Goal: Task Accomplishment & Management: Complete application form

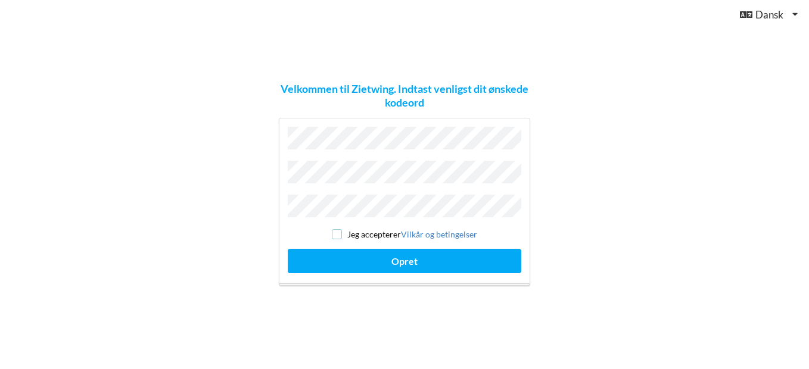
click at [334, 229] on input "checkbox" at bounding box center [337, 234] width 10 height 10
checkbox input "true"
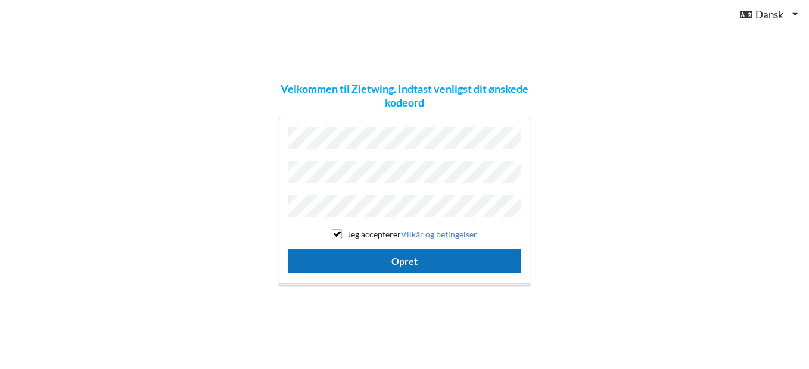
click at [402, 259] on button "Opret" at bounding box center [405, 261] width 234 height 24
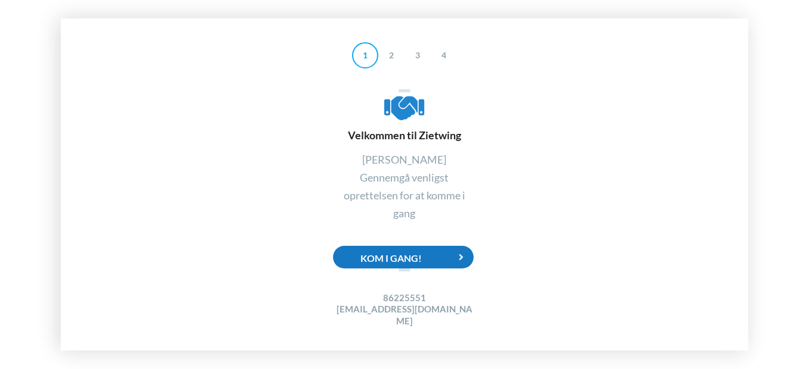
click at [405, 263] on div "Kom i gang!" at bounding box center [403, 257] width 141 height 23
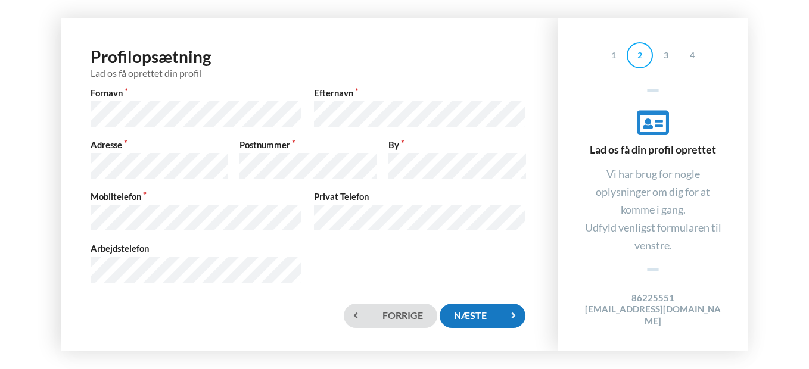
click at [490, 315] on div "Næste" at bounding box center [483, 316] width 86 height 24
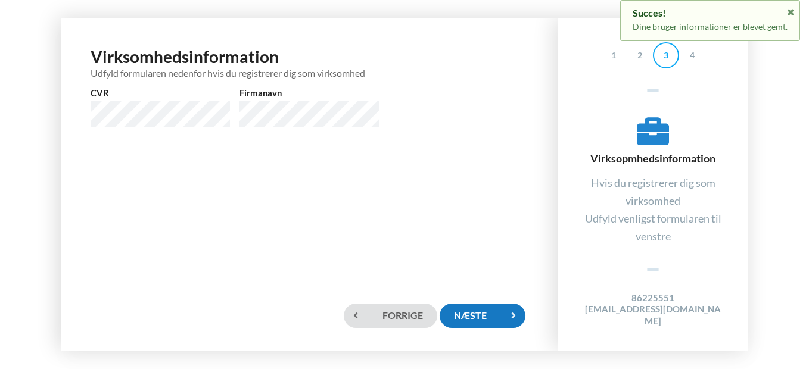
click at [490, 315] on div "Næste" at bounding box center [483, 316] width 86 height 24
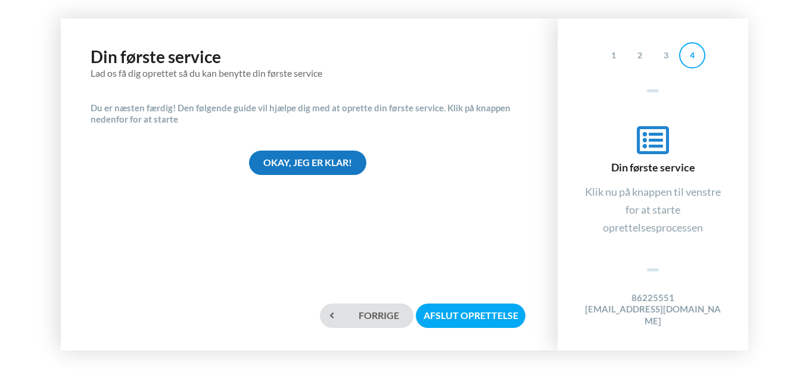
click at [307, 156] on div "Okay, jeg er klar!" at bounding box center [307, 163] width 117 height 24
click at [309, 167] on div "Okay, jeg er klar!" at bounding box center [307, 163] width 117 height 24
click at [309, 158] on div "Okay, jeg er klar!" at bounding box center [307, 163] width 117 height 24
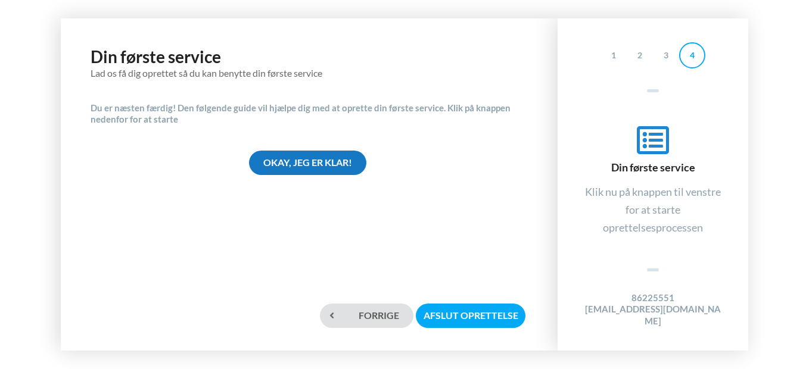
click at [309, 158] on div "Okay, jeg er klar!" at bounding box center [307, 163] width 117 height 24
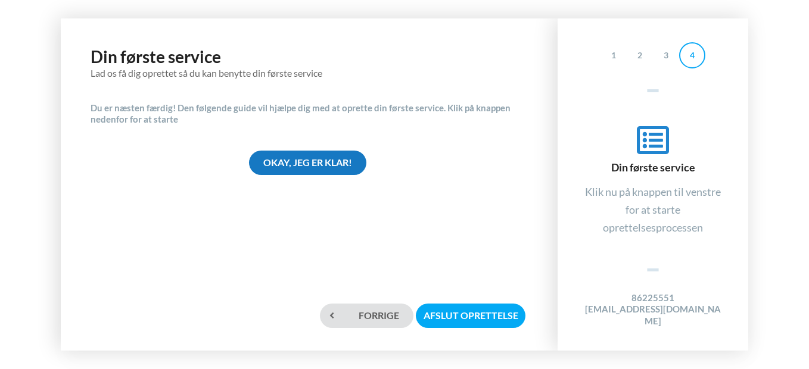
click at [309, 167] on div "Okay, jeg er klar!" at bounding box center [307, 163] width 117 height 24
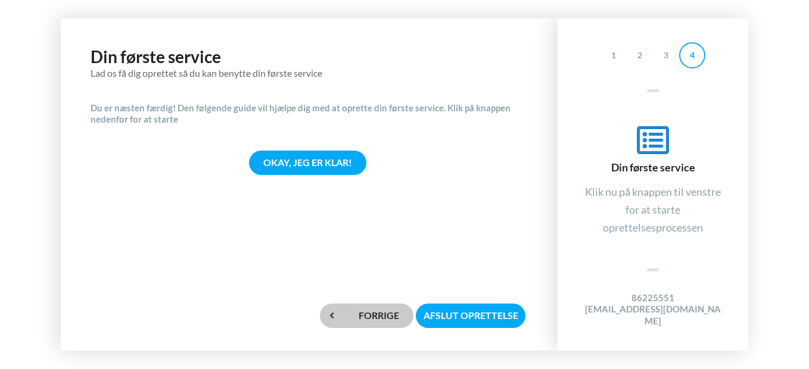
click at [371, 315] on div "Forrige" at bounding box center [367, 316] width 94 height 24
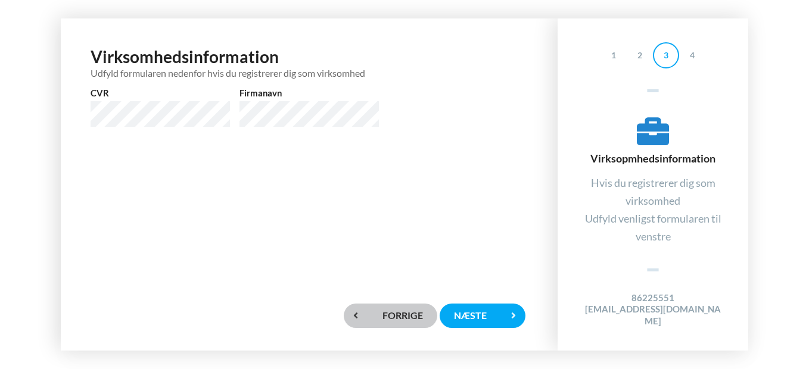
click at [371, 315] on div "Forrige" at bounding box center [391, 316] width 94 height 24
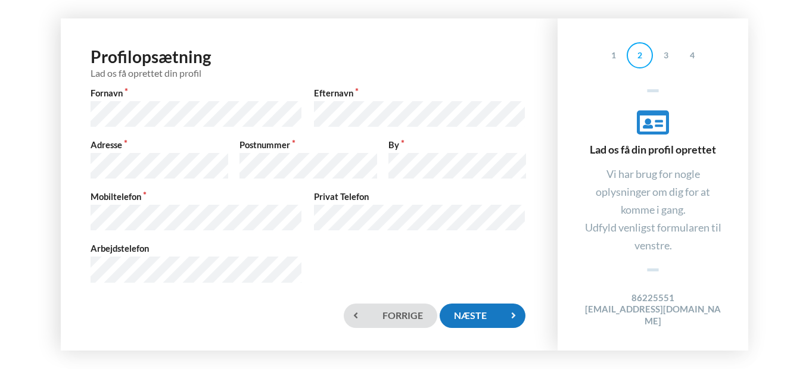
click at [480, 318] on div "Næste" at bounding box center [483, 316] width 86 height 24
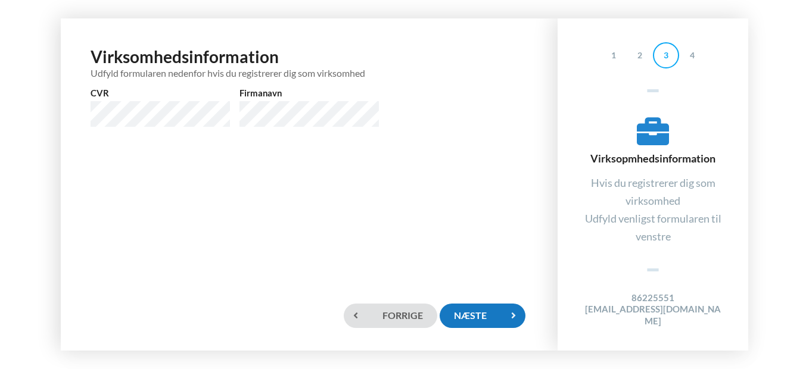
click at [480, 318] on div "Næste" at bounding box center [483, 316] width 86 height 24
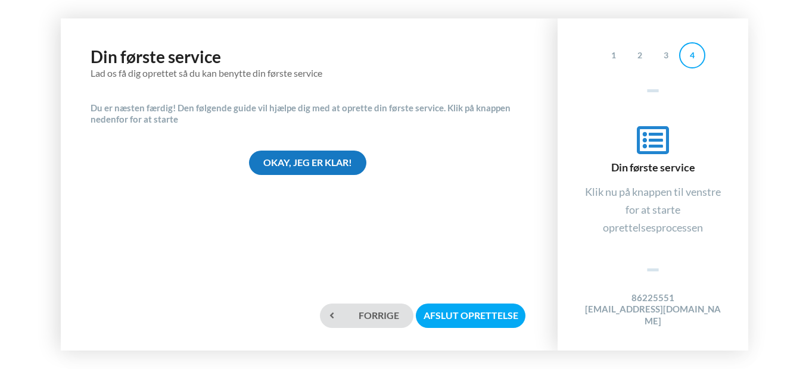
click at [319, 158] on div "Okay, jeg er klar!" at bounding box center [307, 163] width 117 height 24
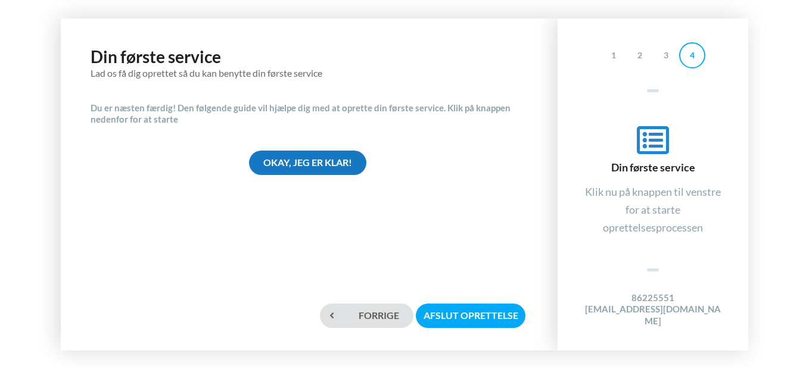
click at [319, 158] on div "Okay, jeg er klar!" at bounding box center [307, 163] width 117 height 24
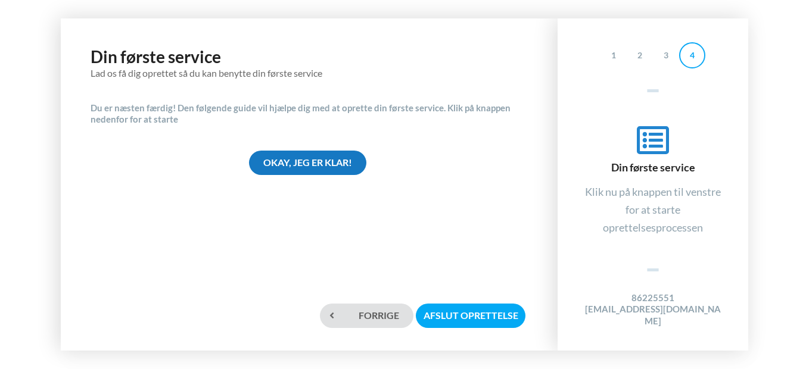
click at [319, 158] on div "Okay, jeg er klar!" at bounding box center [307, 163] width 117 height 24
click at [312, 164] on div "Okay, jeg er klar!" at bounding box center [307, 163] width 117 height 24
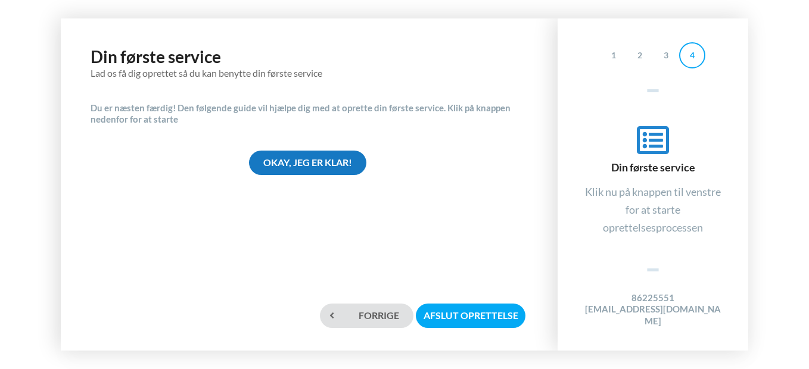
click at [312, 164] on div "Okay, jeg er klar!" at bounding box center [307, 163] width 117 height 24
click at [692, 57] on div "4" at bounding box center [692, 55] width 26 height 26
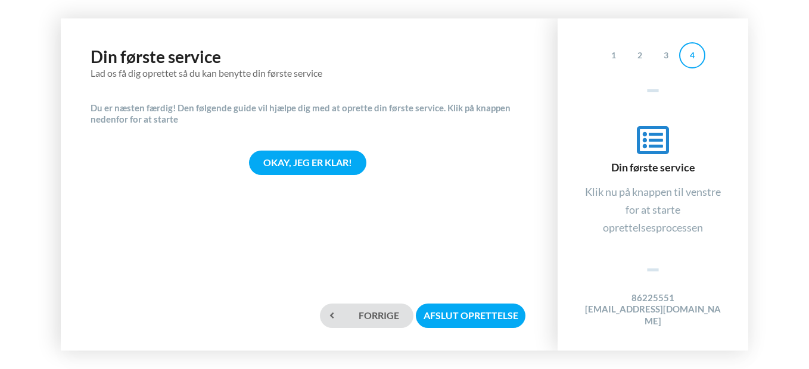
click at [662, 251] on div "Din første service Klik nu på knappen til venstre for at starte oprettelsesproc…" at bounding box center [652, 180] width 143 height 176
click at [654, 221] on div "Klik nu på knappen til venstre for at starte oprettelsesprocessen" at bounding box center [652, 210] width 143 height 54
click at [314, 164] on div "Okay, jeg er klar!" at bounding box center [307, 163] width 117 height 24
click at [486, 313] on div "Afslut oprettelse" at bounding box center [471, 316] width 110 height 24
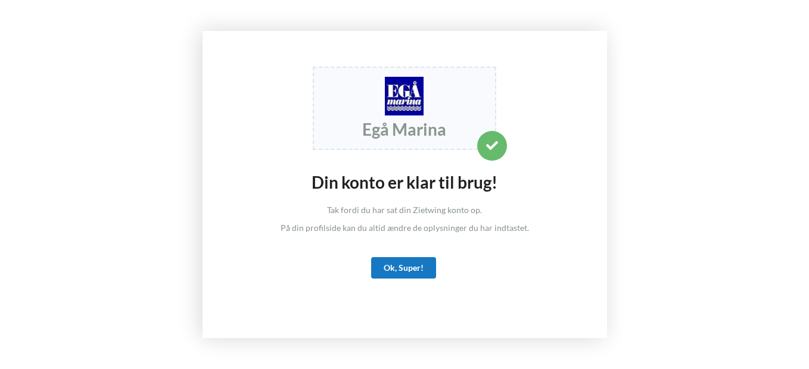
click at [406, 267] on div "Ok, Super!" at bounding box center [403, 267] width 65 height 21
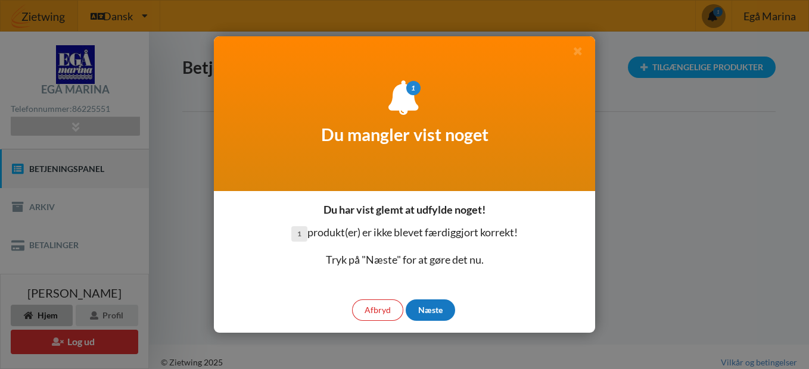
click at [431, 309] on div "Næste" at bounding box center [430, 310] width 49 height 21
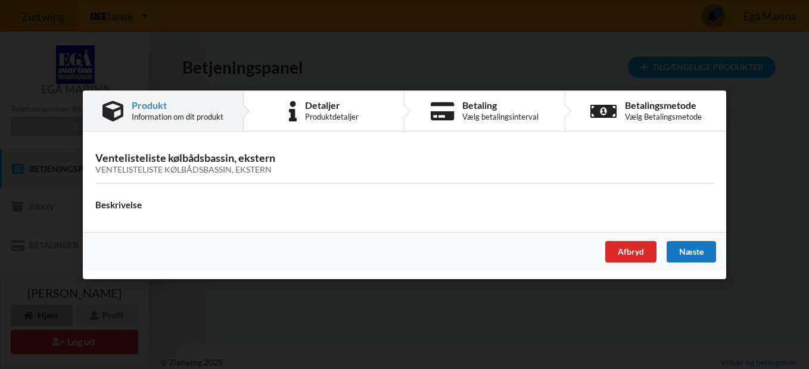
click at [690, 253] on div "Næste" at bounding box center [691, 251] width 49 height 21
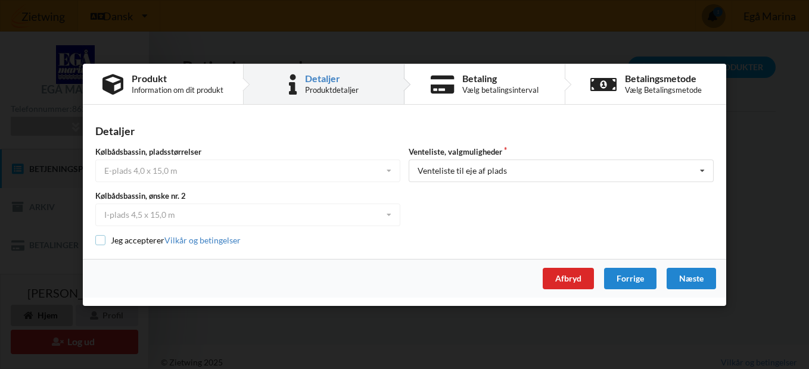
click at [99, 239] on input "checkbox" at bounding box center [100, 240] width 10 height 10
checkbox input "true"
click at [689, 280] on div "Næste" at bounding box center [691, 278] width 49 height 21
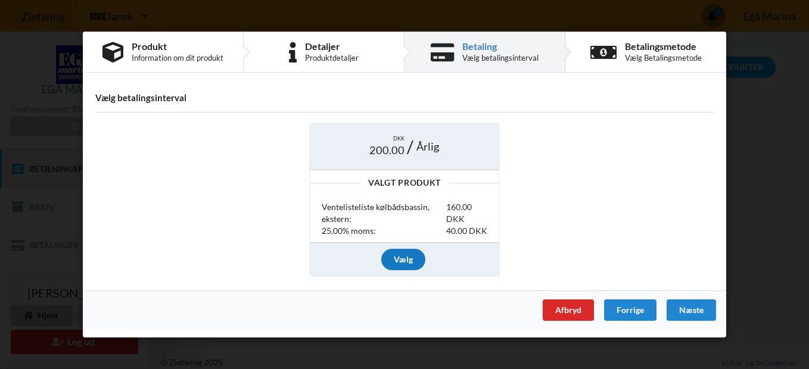
click at [392, 260] on div "Vælg" at bounding box center [403, 259] width 44 height 21
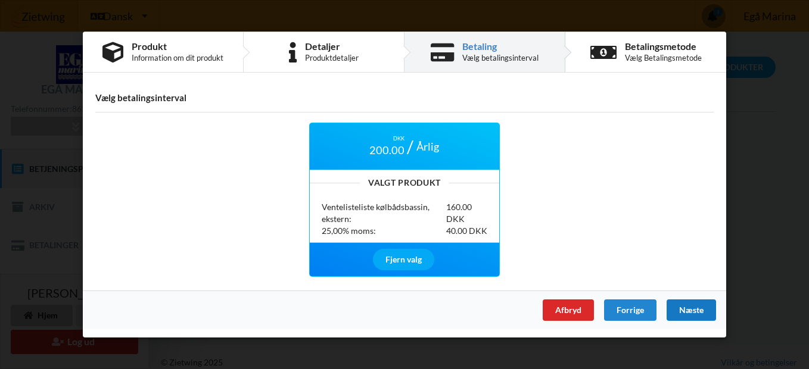
click at [688, 310] on div "Næste" at bounding box center [691, 310] width 49 height 21
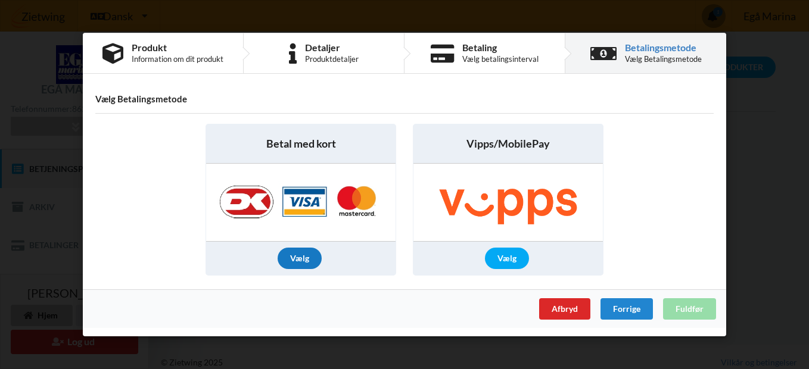
click at [302, 258] on div "Vælg" at bounding box center [300, 258] width 44 height 21
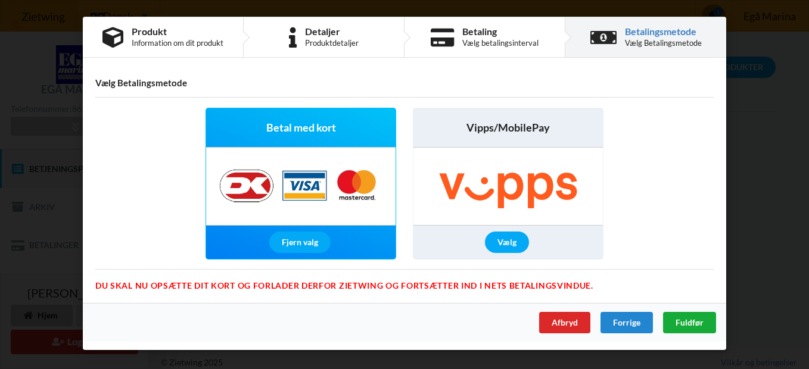
click at [692, 322] on span "Fuldfør" at bounding box center [690, 323] width 28 height 10
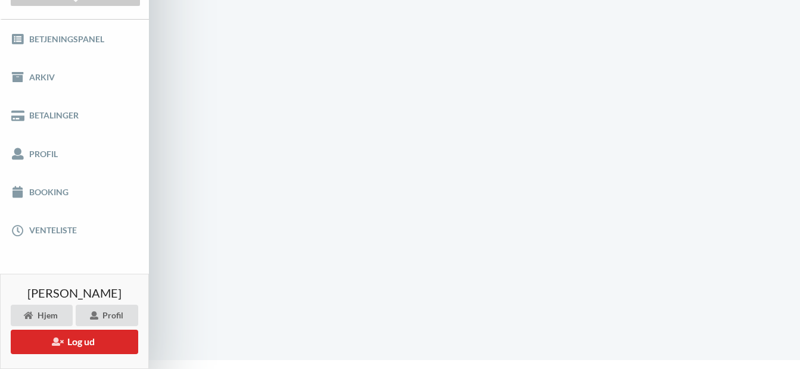
scroll to position [56, 0]
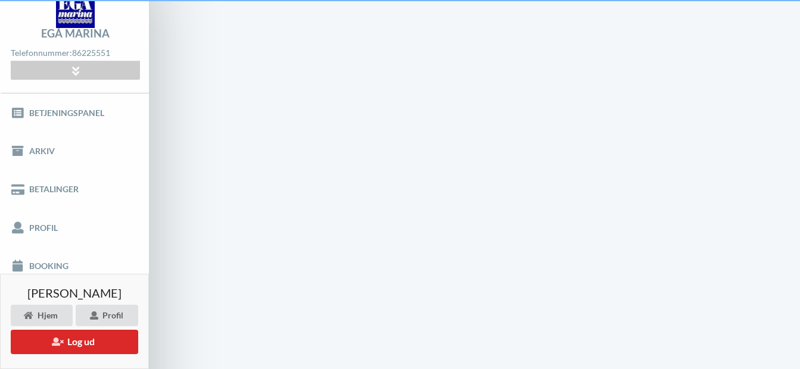
scroll to position [11, 0]
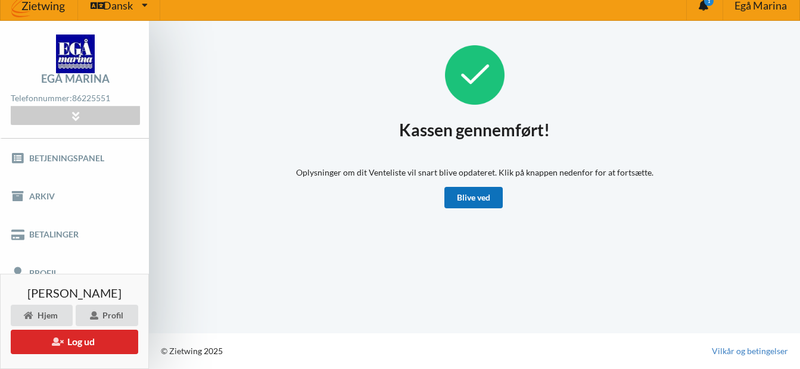
click at [472, 198] on link "Blive ved" at bounding box center [473, 197] width 58 height 21
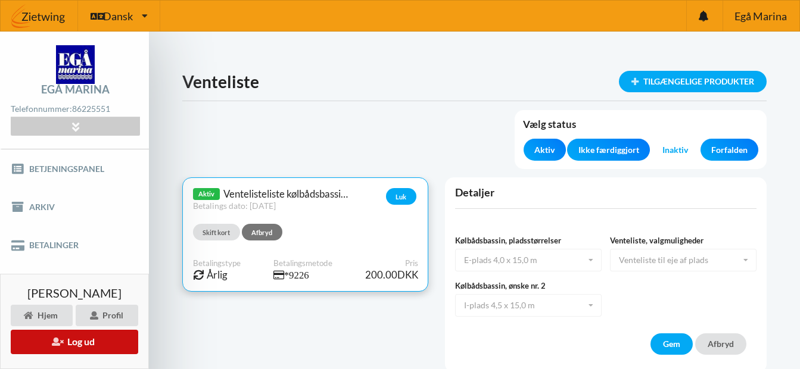
click at [83, 341] on button "Log ud" at bounding box center [74, 342] width 127 height 24
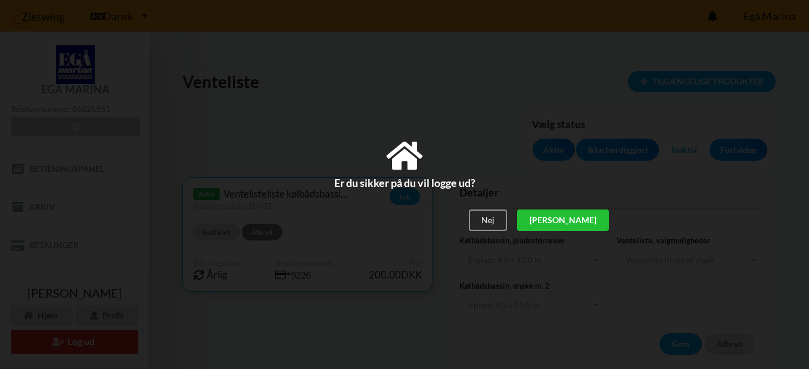
click at [588, 219] on div "[PERSON_NAME]" at bounding box center [563, 220] width 92 height 21
